Goal: Obtain resource: Obtain resource

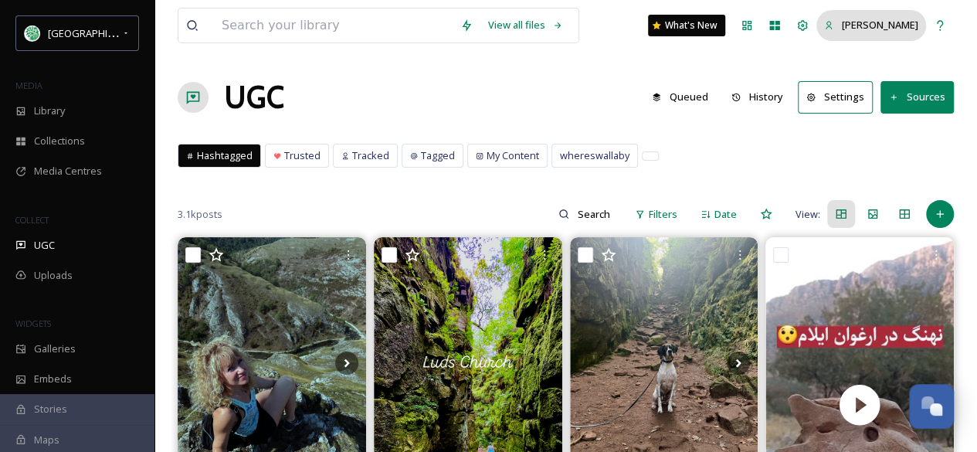
click at [897, 25] on span "[PERSON_NAME]" at bounding box center [880, 25] width 76 height 14
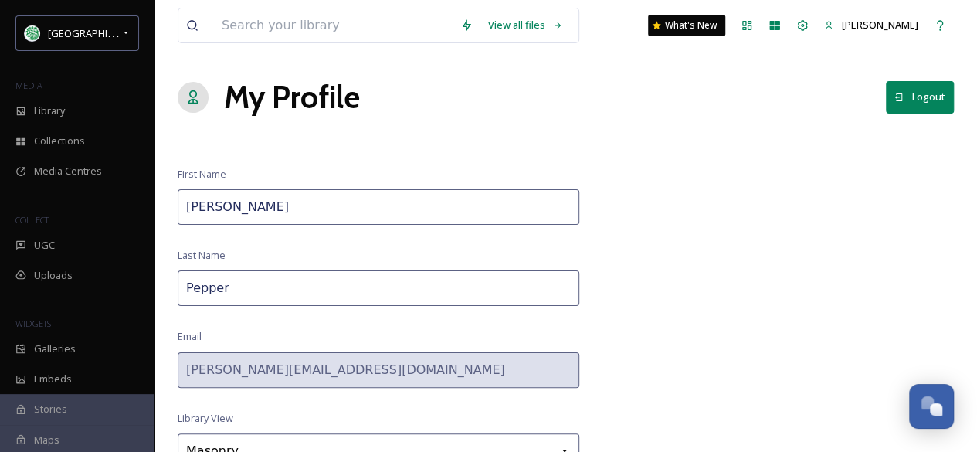
click at [926, 75] on div "My Profile Logout" at bounding box center [566, 97] width 776 height 46
click at [925, 88] on button "Logout" at bounding box center [920, 97] width 68 height 32
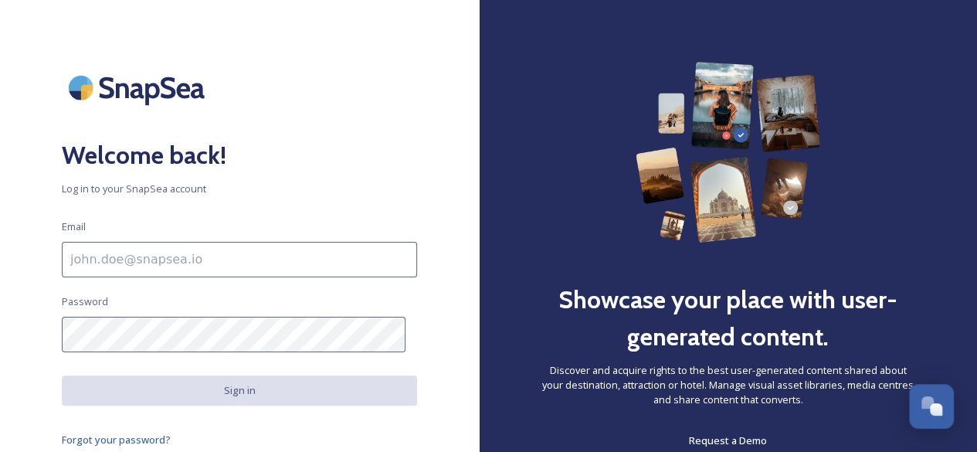
click at [114, 262] on input at bounding box center [239, 260] width 355 height 36
type input "[EMAIL_ADDRESS][DOMAIN_NAME]"
click at [425, 348] on div "Welcome back! Log in to your SnapSea account Email [EMAIL_ADDRESS][DOMAIN_NAME]…" at bounding box center [239, 226] width 479 height 328
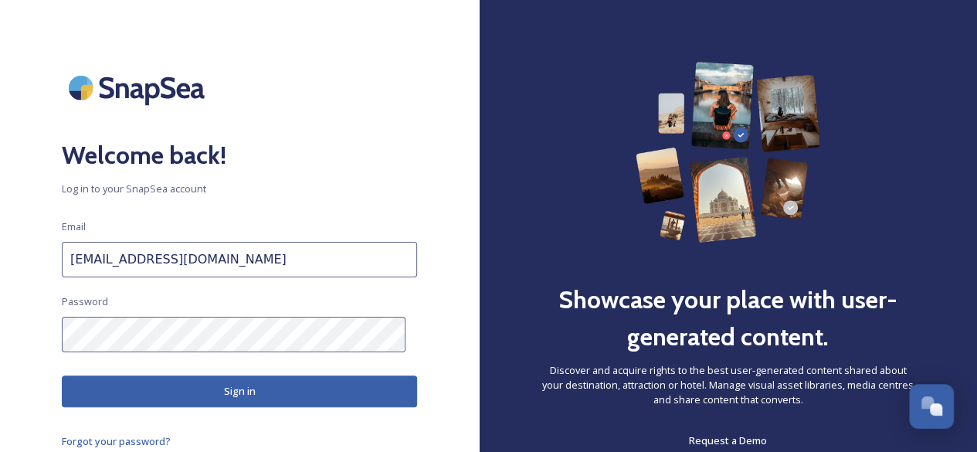
click at [114, 382] on button "Sign in" at bounding box center [239, 391] width 355 height 32
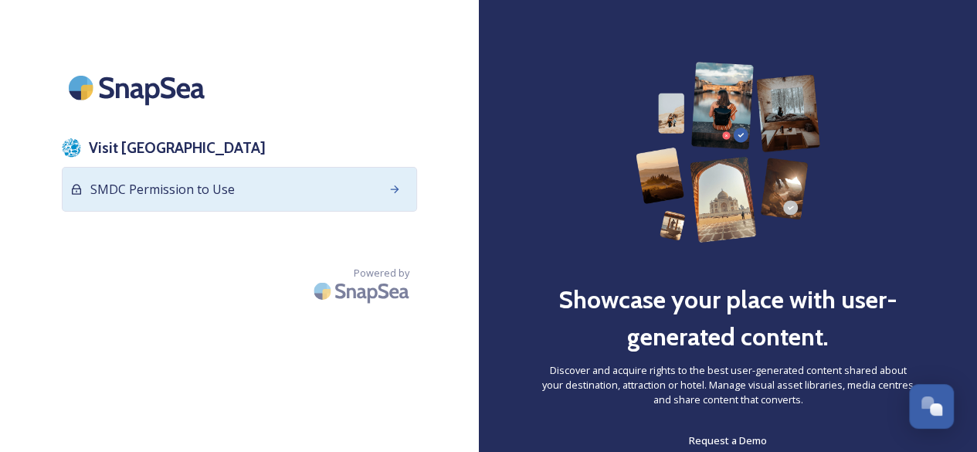
click at [172, 191] on span "SMDC Permission to Use" at bounding box center [162, 189] width 144 height 19
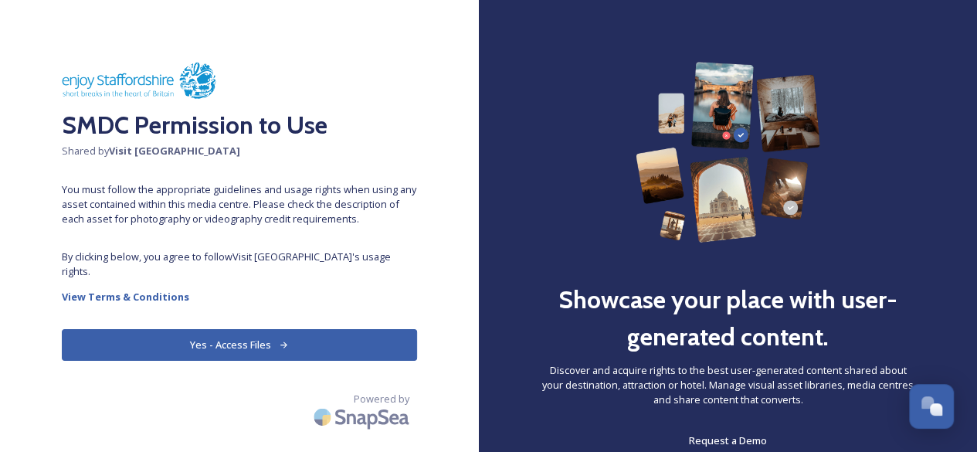
click at [201, 329] on button "Yes - Access Files" at bounding box center [239, 345] width 355 height 32
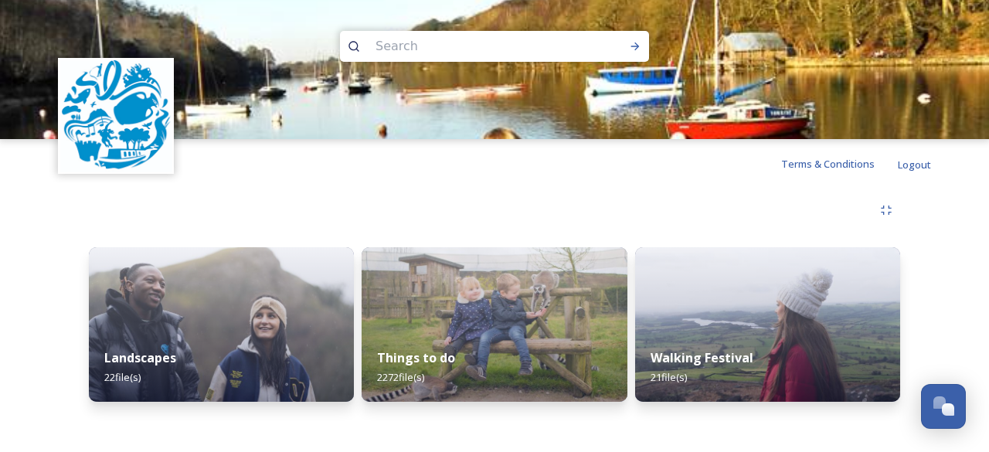
click at [952, 288] on div "Shared by: Visit Staffordshire Landscapes 22 file(s) Things to do 2272 file(s) …" at bounding box center [494, 302] width 989 height 229
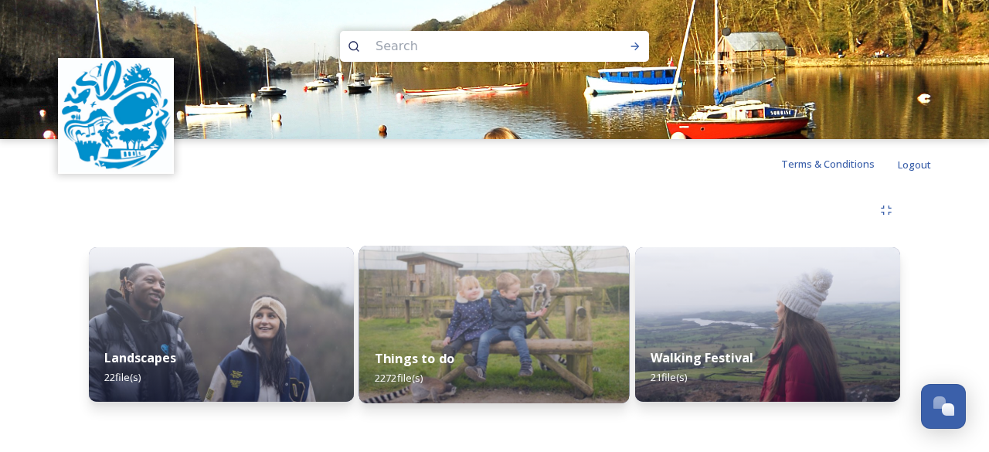
click at [503, 327] on img at bounding box center [494, 325] width 270 height 158
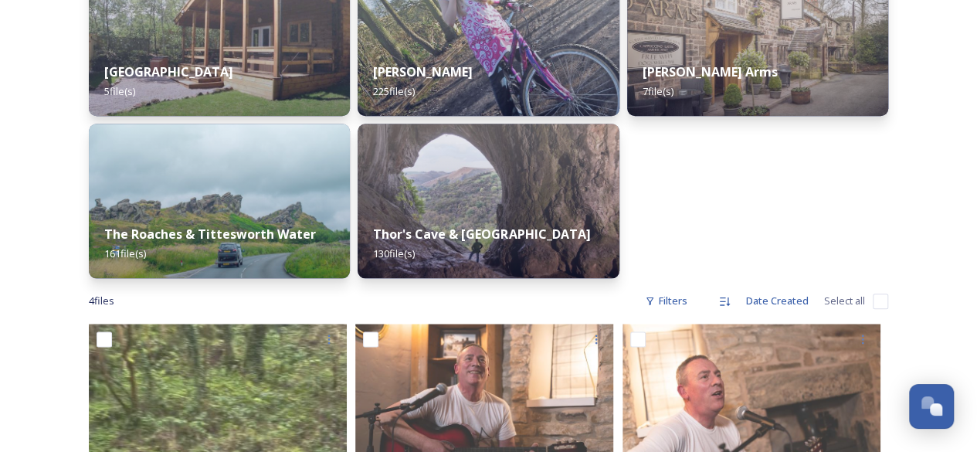
scroll to position [618, 0]
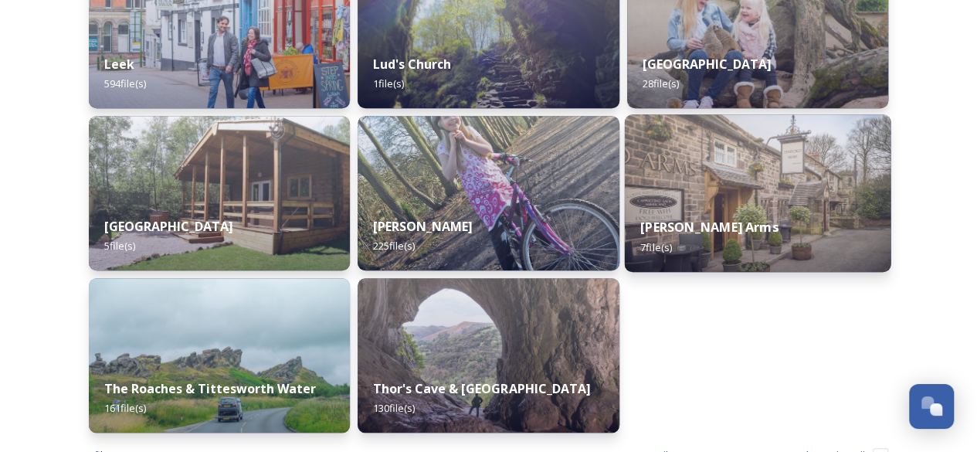
click at [750, 205] on div "[PERSON_NAME] Arms 7 file(s)" at bounding box center [757, 237] width 267 height 70
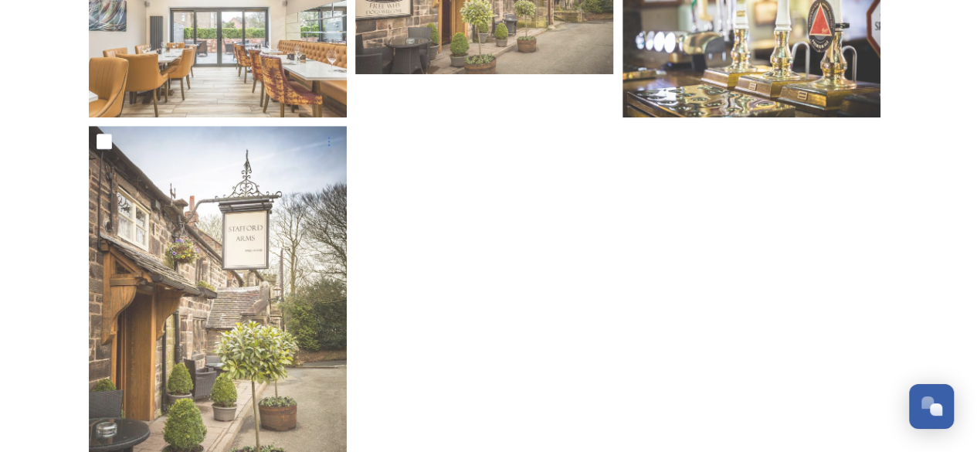
scroll to position [541, 0]
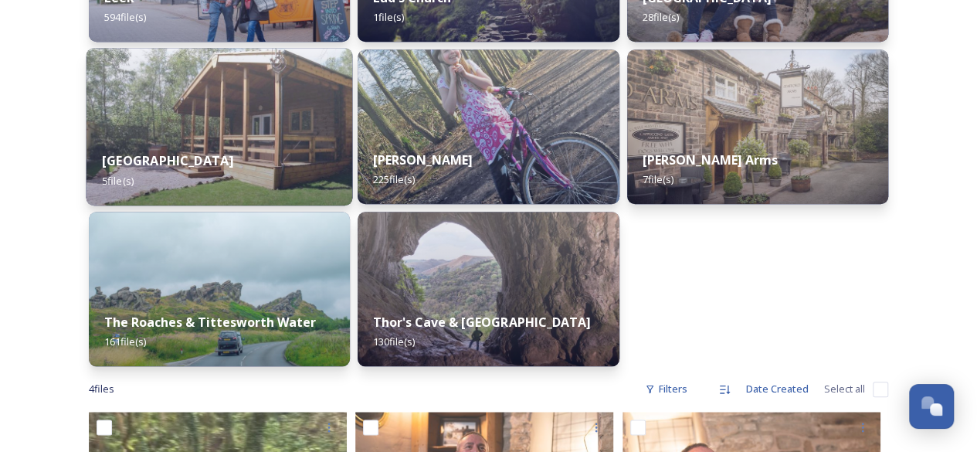
scroll to position [773, 0]
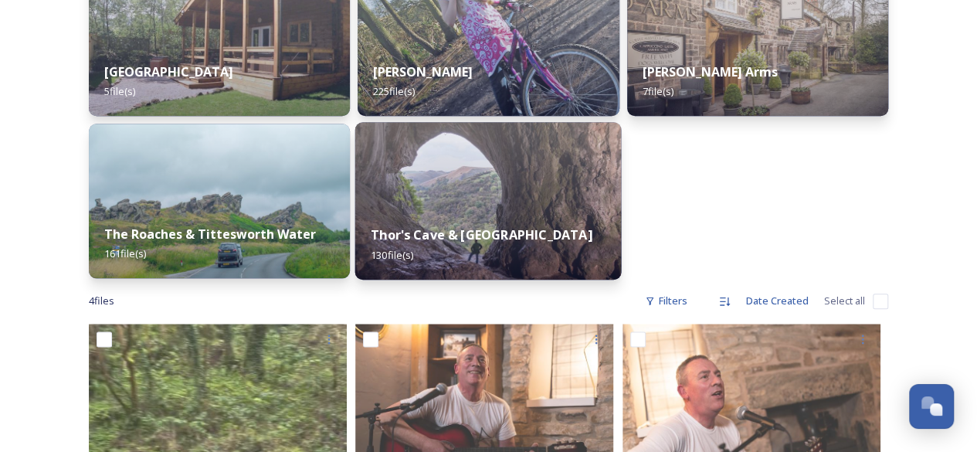
click at [405, 226] on div "Thor's Cave & Manifold Valley 130 file(s)" at bounding box center [488, 244] width 267 height 70
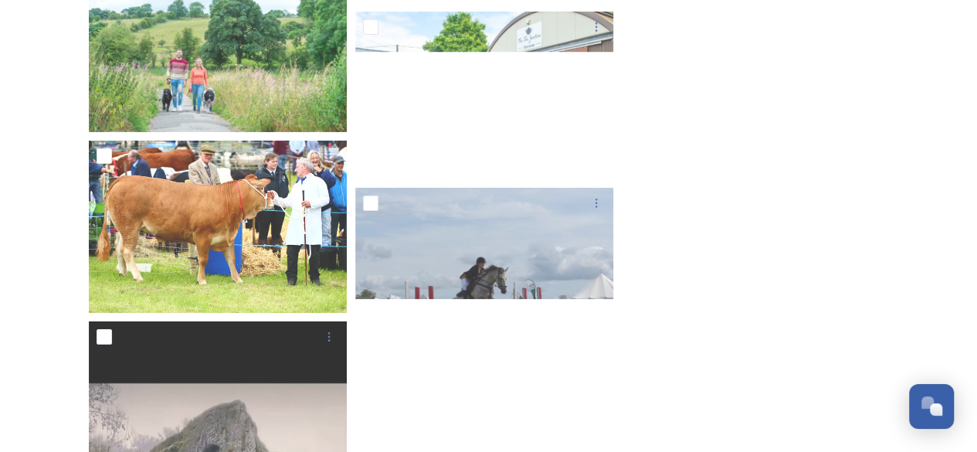
scroll to position [8376, 0]
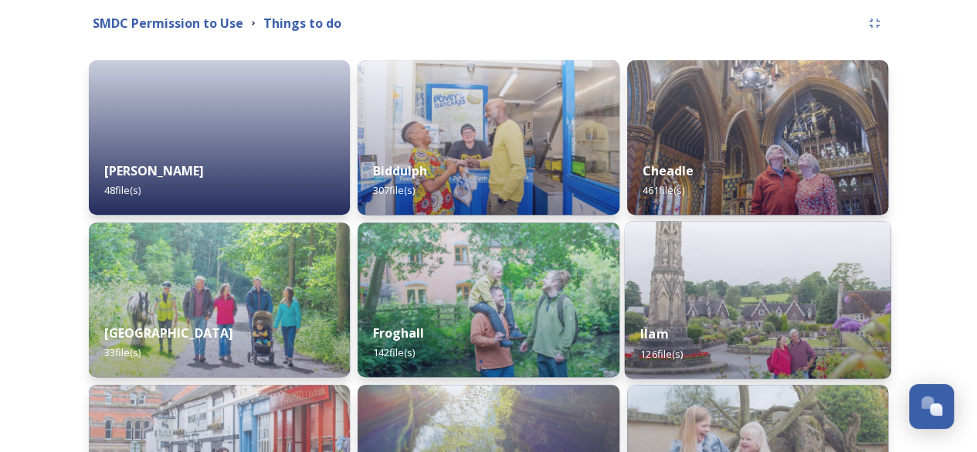
scroll to position [155, 0]
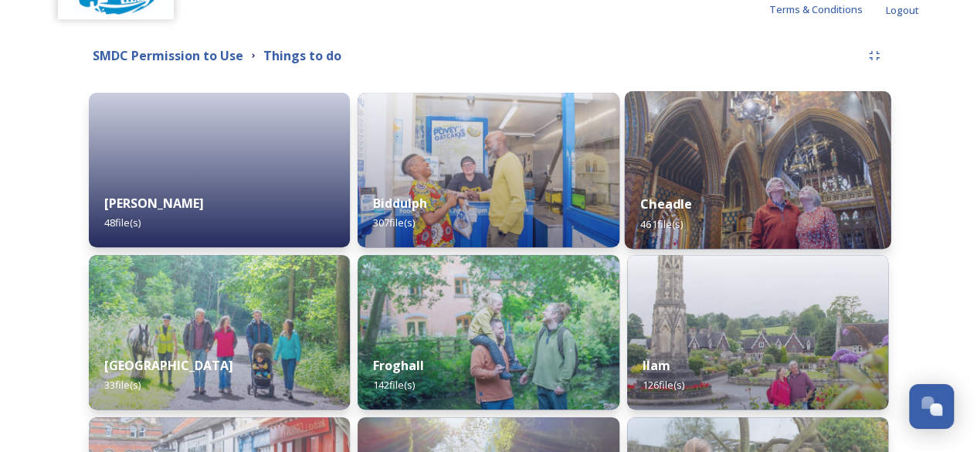
click at [793, 171] on img at bounding box center [757, 170] width 267 height 158
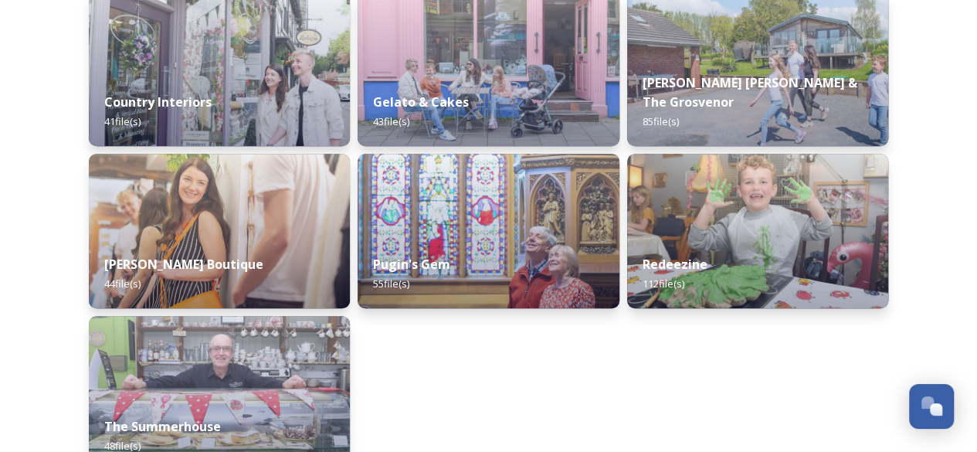
scroll to position [232, 0]
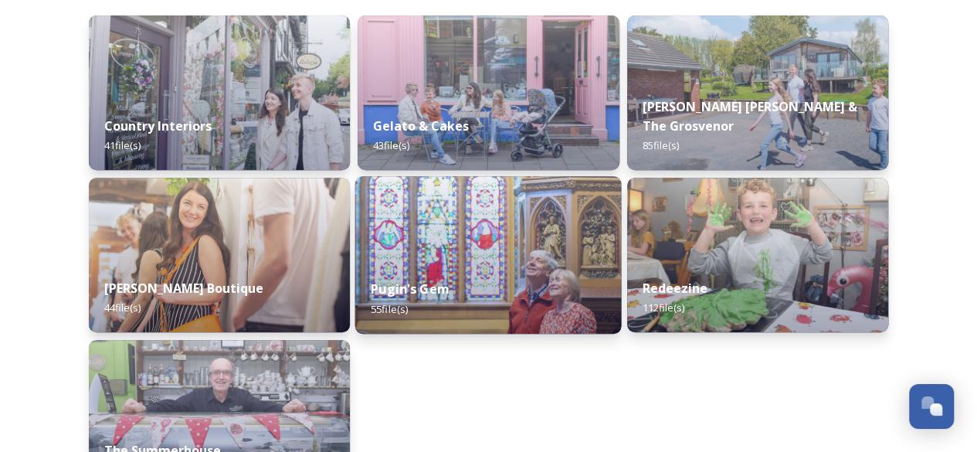
click at [471, 259] on img at bounding box center [488, 255] width 267 height 158
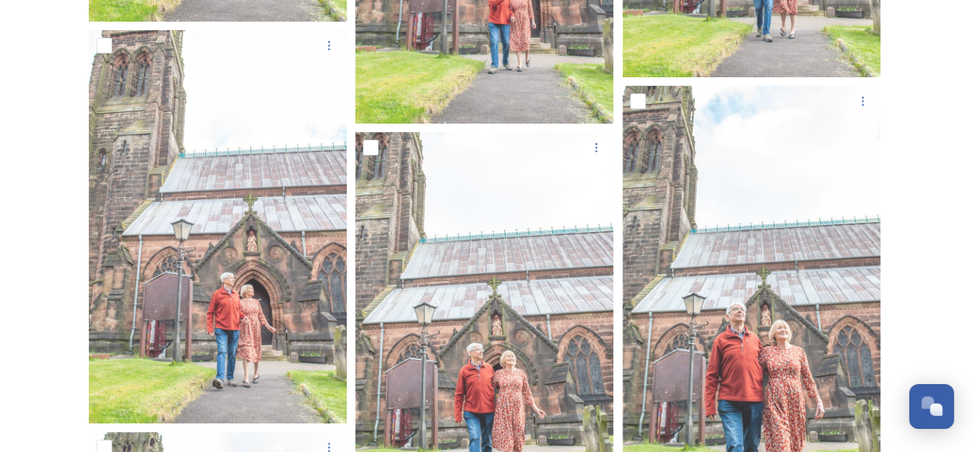
scroll to position [6350, 0]
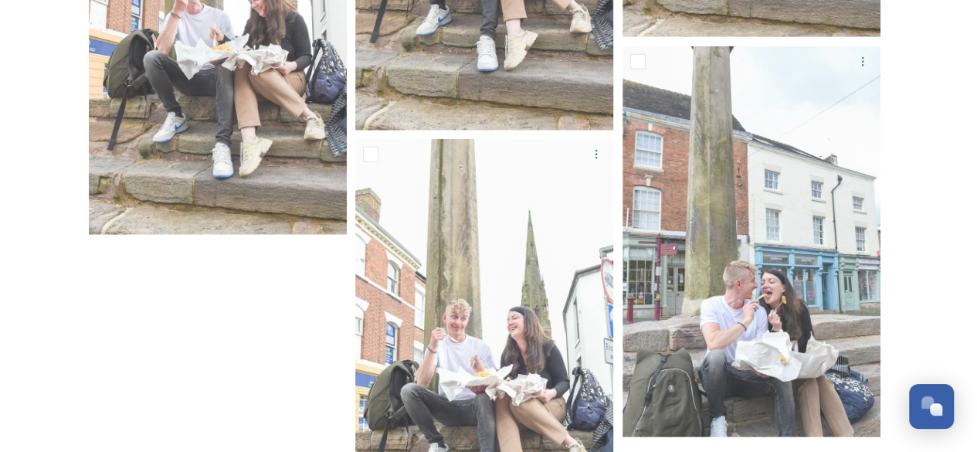
scroll to position [4459, 0]
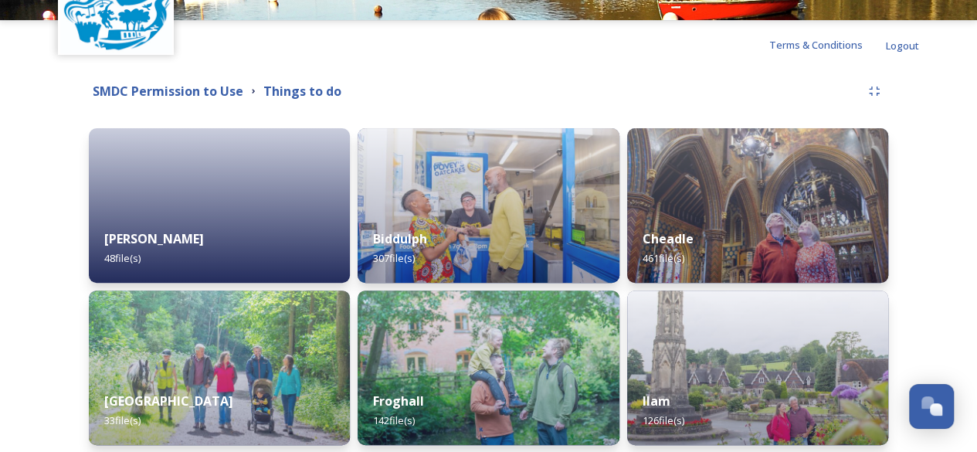
scroll to position [309, 0]
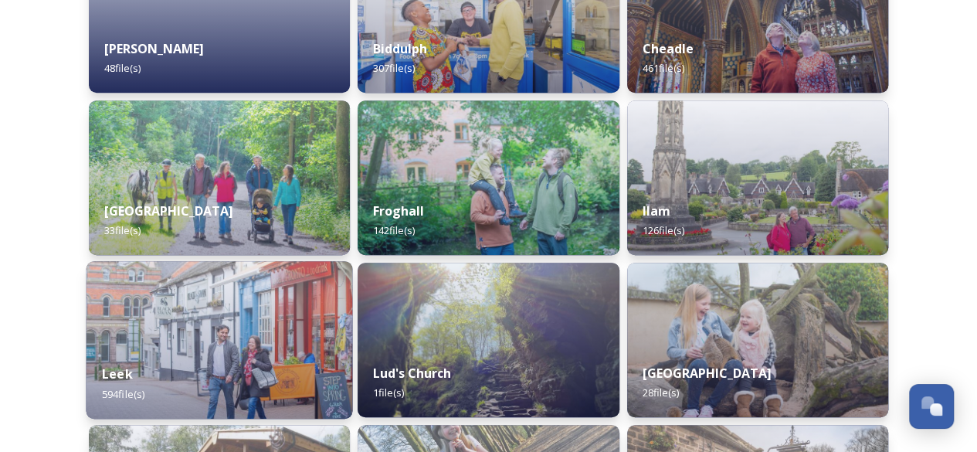
click at [155, 356] on div "Leek 594 file(s)" at bounding box center [220, 383] width 267 height 70
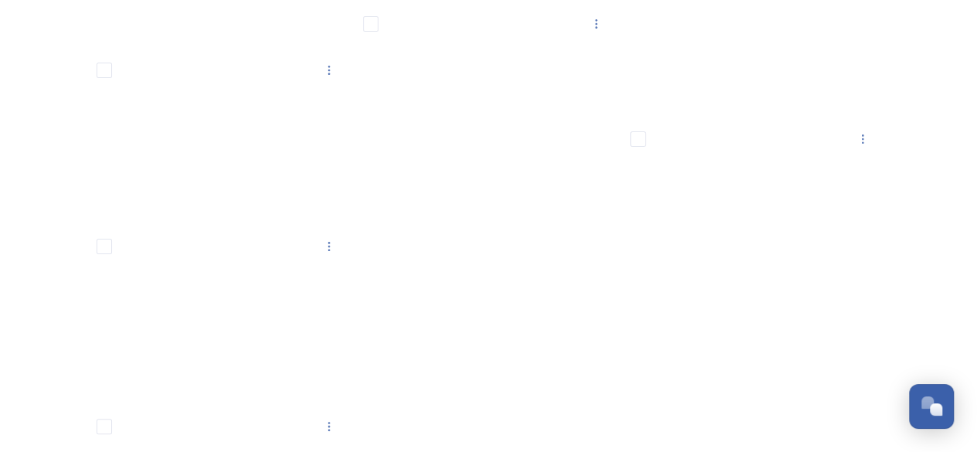
scroll to position [11688, 0]
